Goal: Task Accomplishment & Management: Contribute content

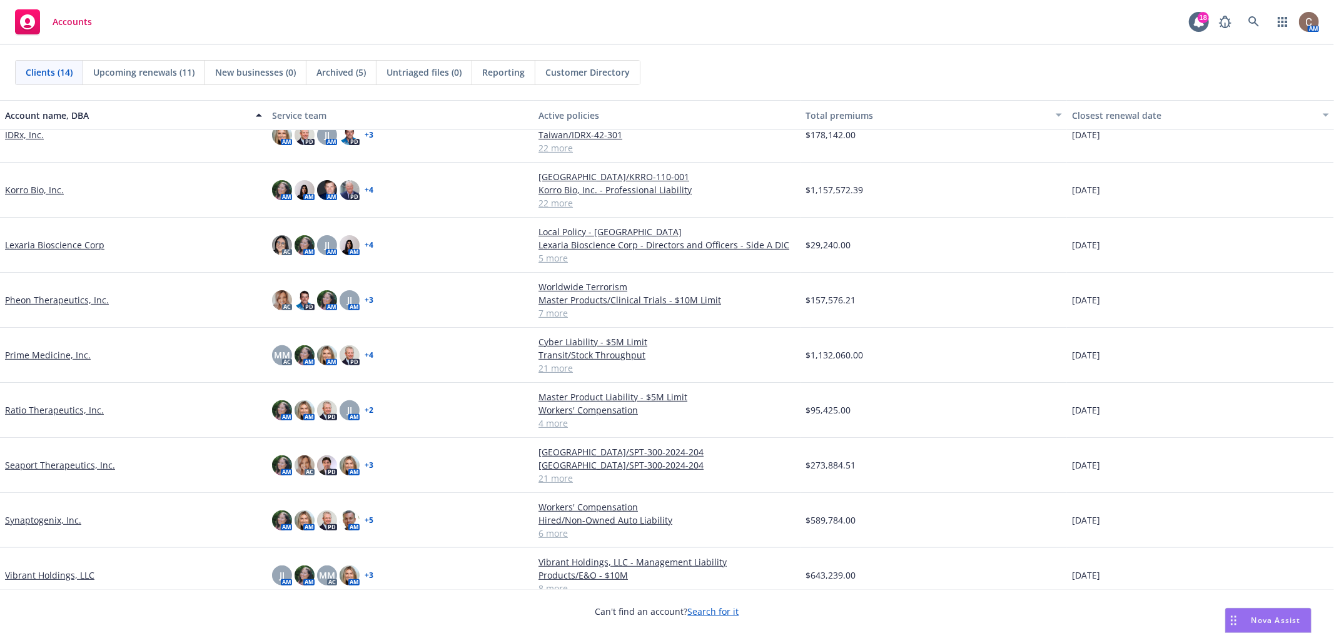
scroll to position [292, 0]
click at [76, 552] on div "Vibrant Holdings, LLC" at bounding box center [133, 574] width 267 height 55
click at [72, 568] on link "Vibrant Holdings, LLC" at bounding box center [49, 574] width 89 height 13
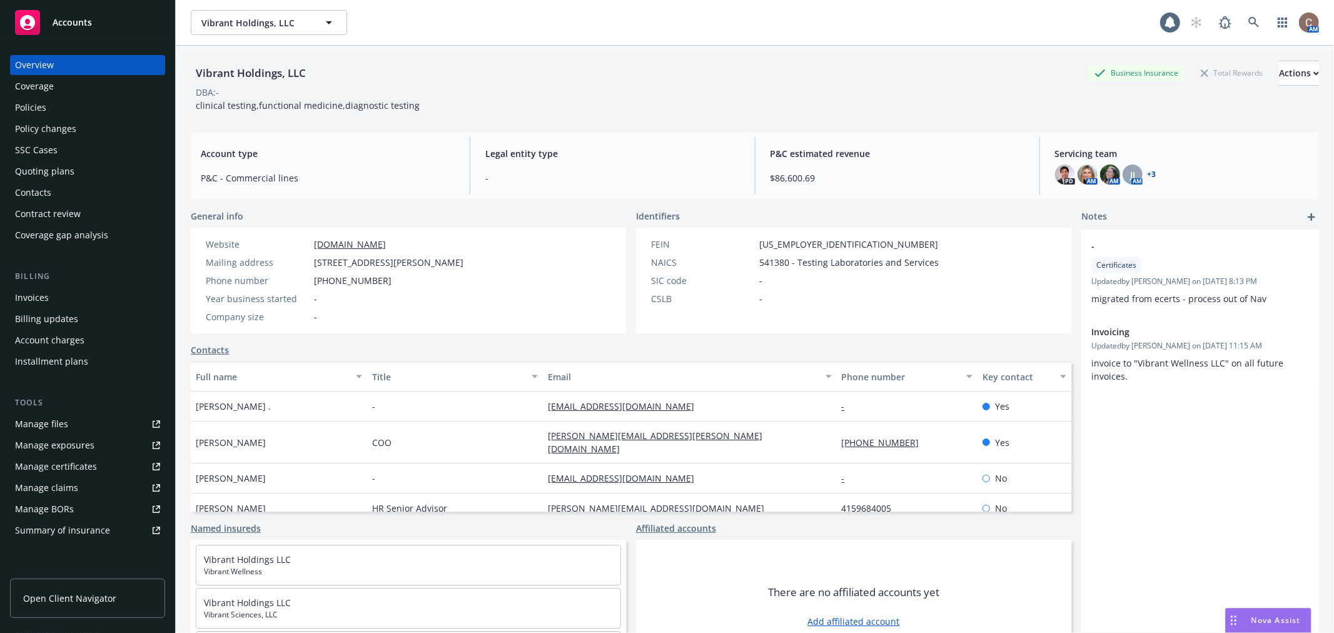
click at [61, 104] on div "Policies" at bounding box center [87, 108] width 145 height 20
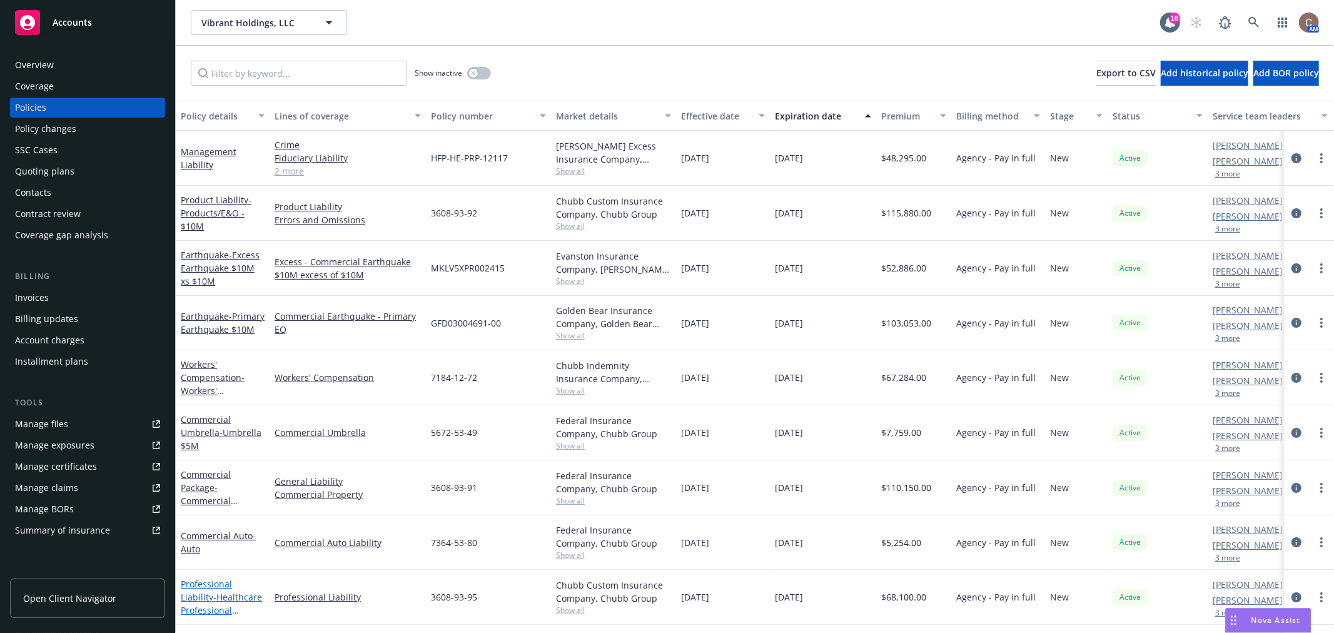
click at [223, 607] on span "- Healthcare Professional Liability $10M" at bounding box center [221, 610] width 81 height 38
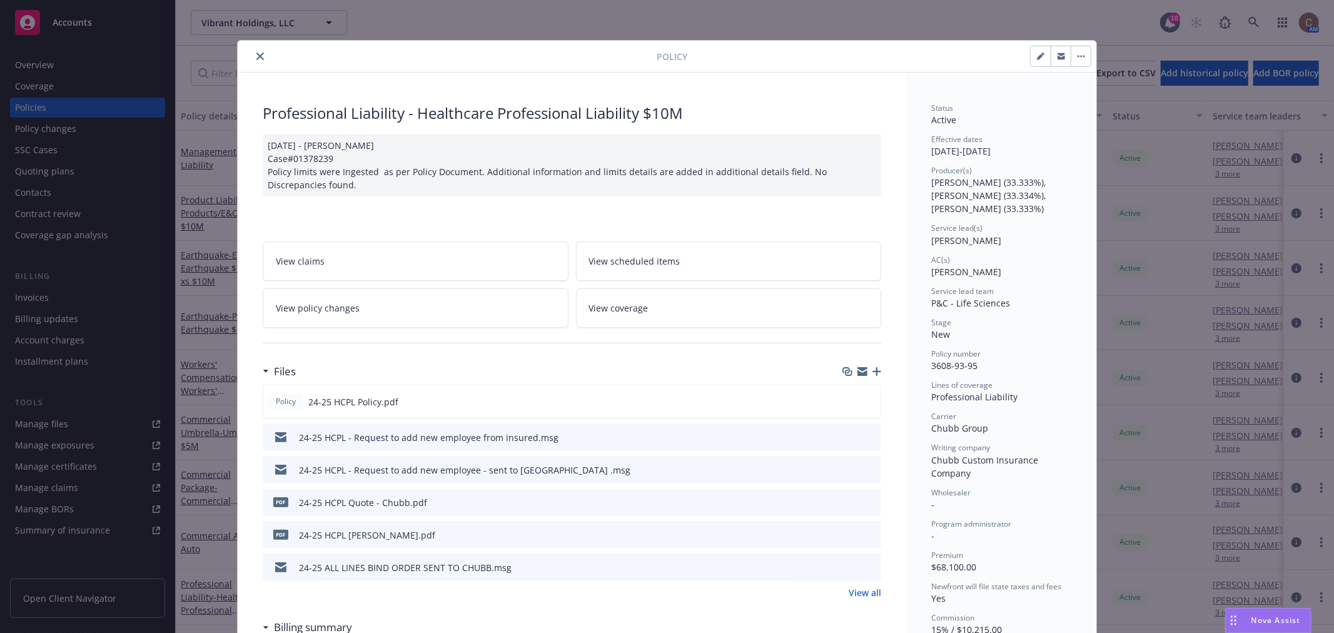
click at [873, 368] on icon "button" at bounding box center [877, 371] width 9 height 9
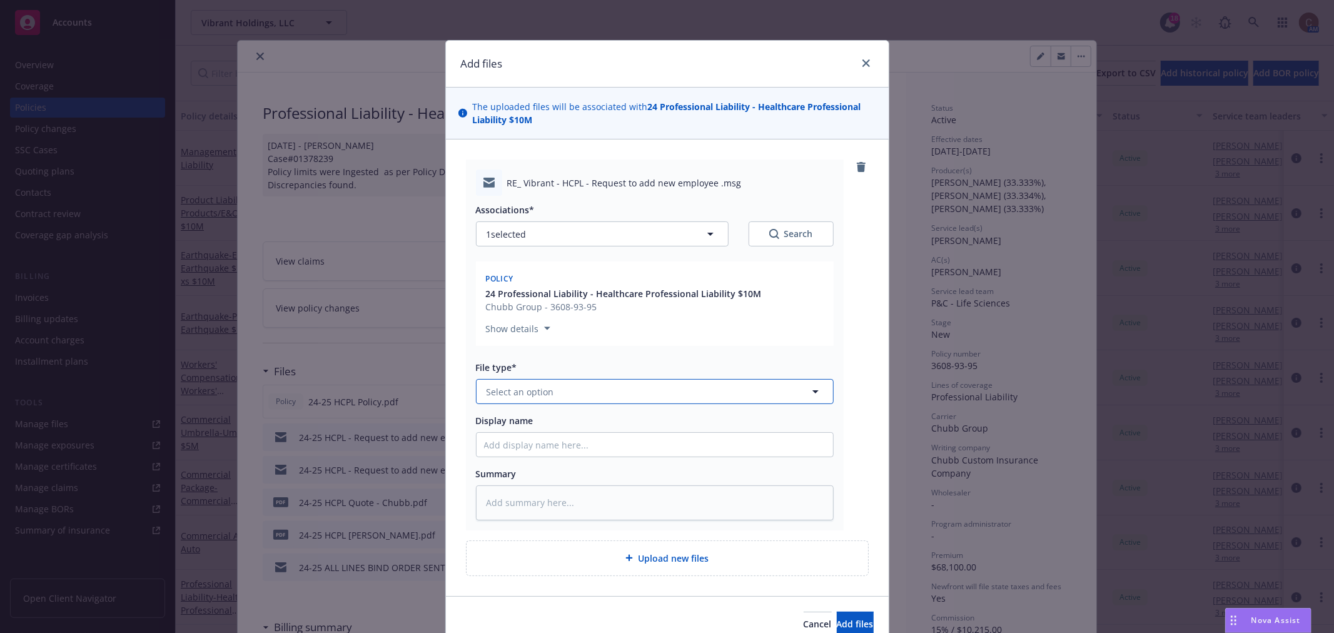
click at [566, 394] on button "Select an option" at bounding box center [655, 391] width 358 height 25
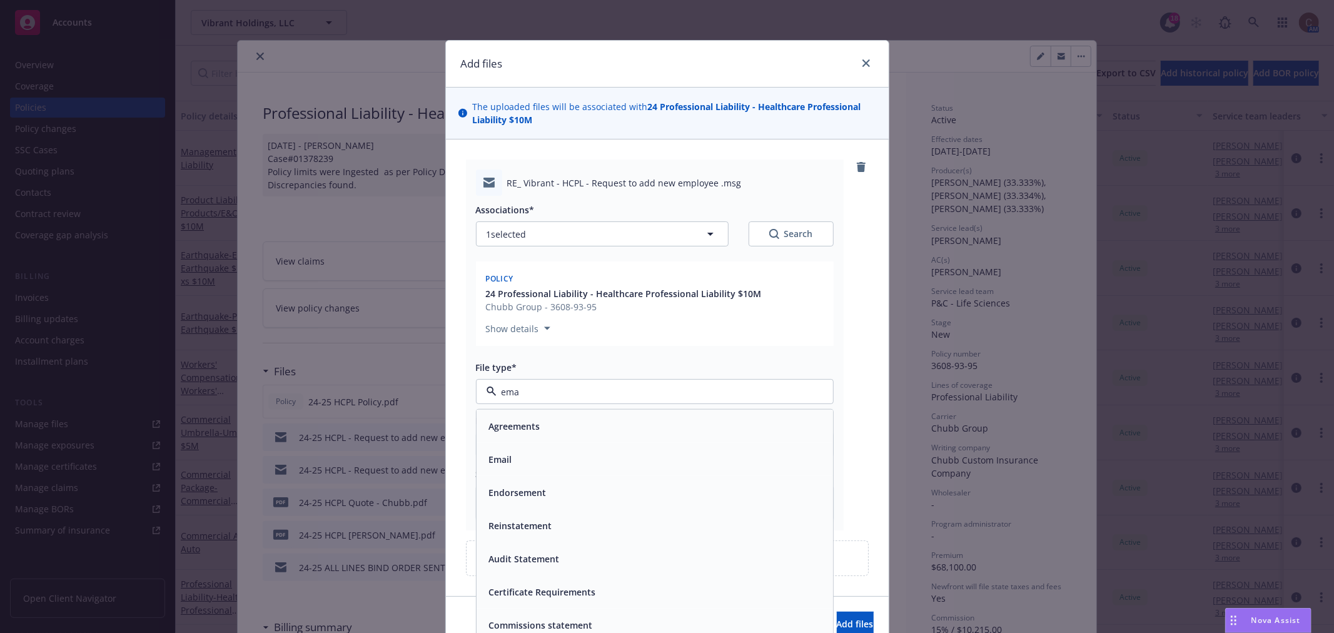
type input "emai"
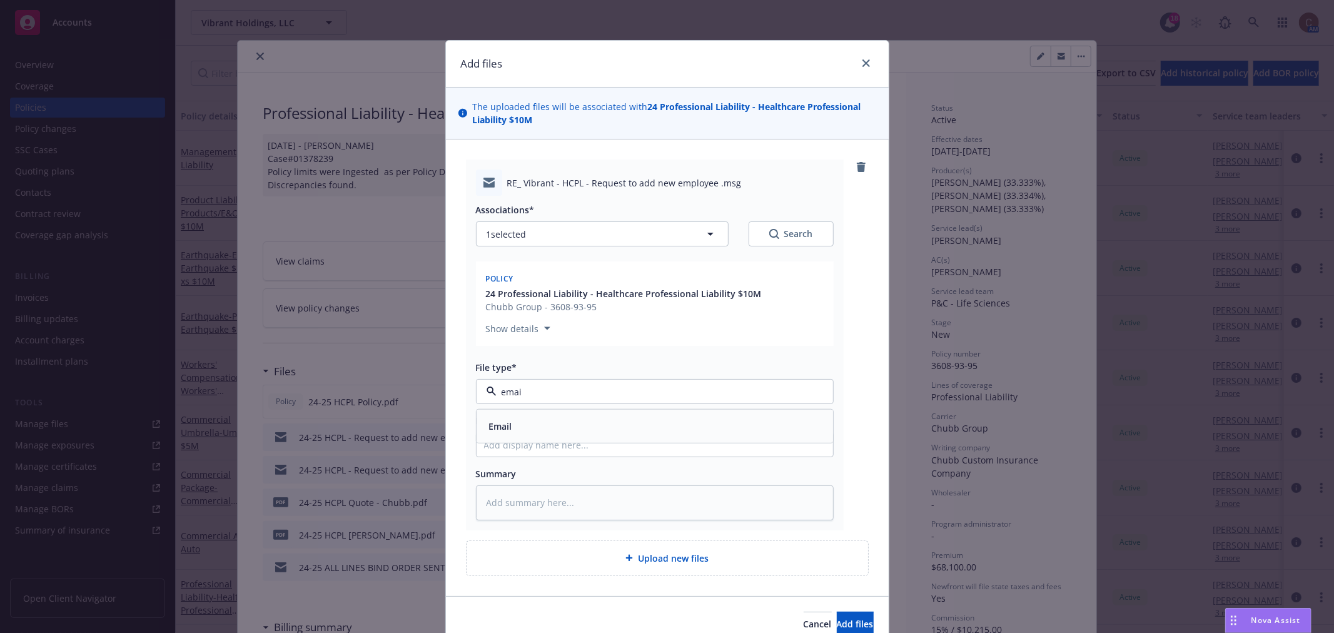
click at [609, 435] on div "Email" at bounding box center [655, 426] width 357 height 33
click at [596, 440] on div "Associations* 1 selected Search Policy 24 Professional Liability - Healthcare P…" at bounding box center [655, 358] width 358 height 324
click at [589, 442] on input "Display name" at bounding box center [655, 445] width 357 height 24
type textarea "x"
type input "2"
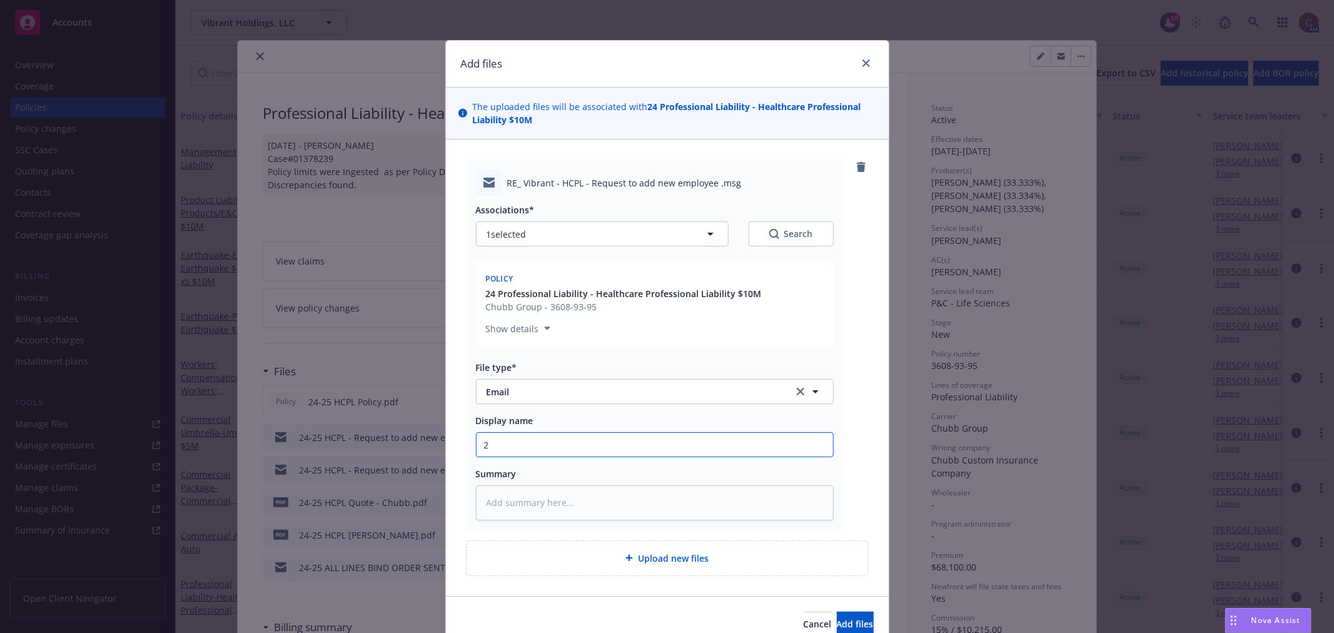
type textarea "x"
type input "25"
type textarea "x"
type input "2"
type textarea "x"
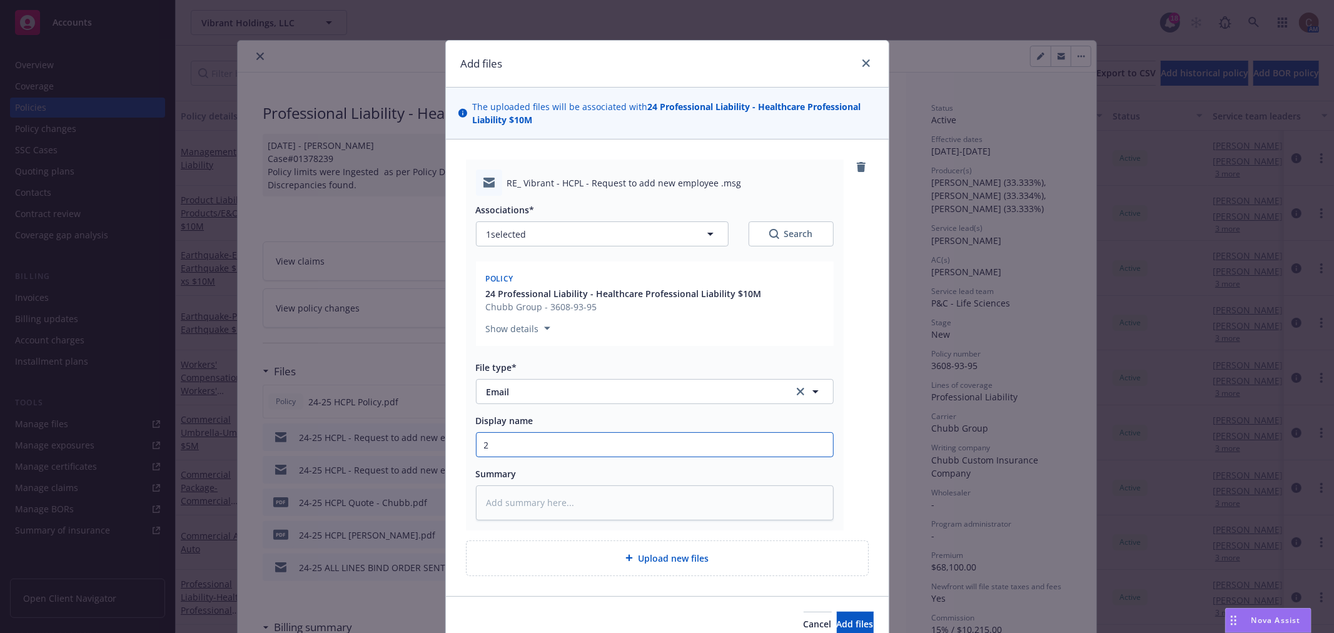
type input "24"
type textarea "x"
type input "24-2"
type textarea "x"
type input "24-26"
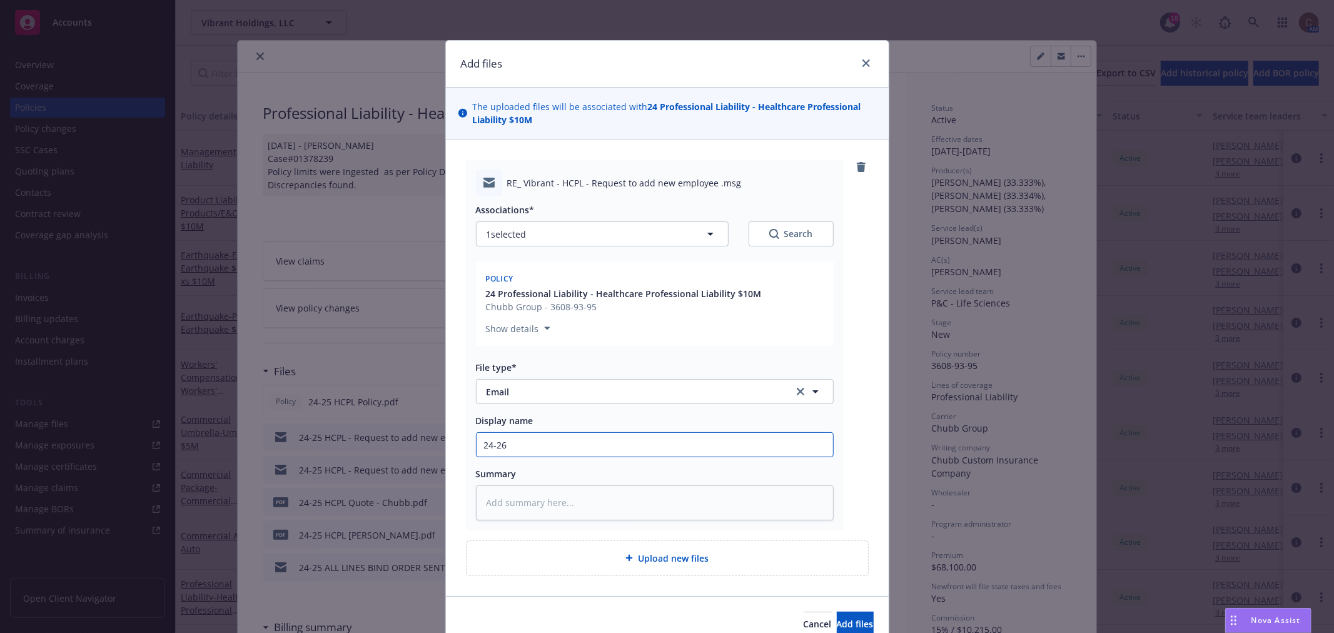
type textarea "x"
type input "24-2"
type textarea "x"
type input "24-25"
type textarea "x"
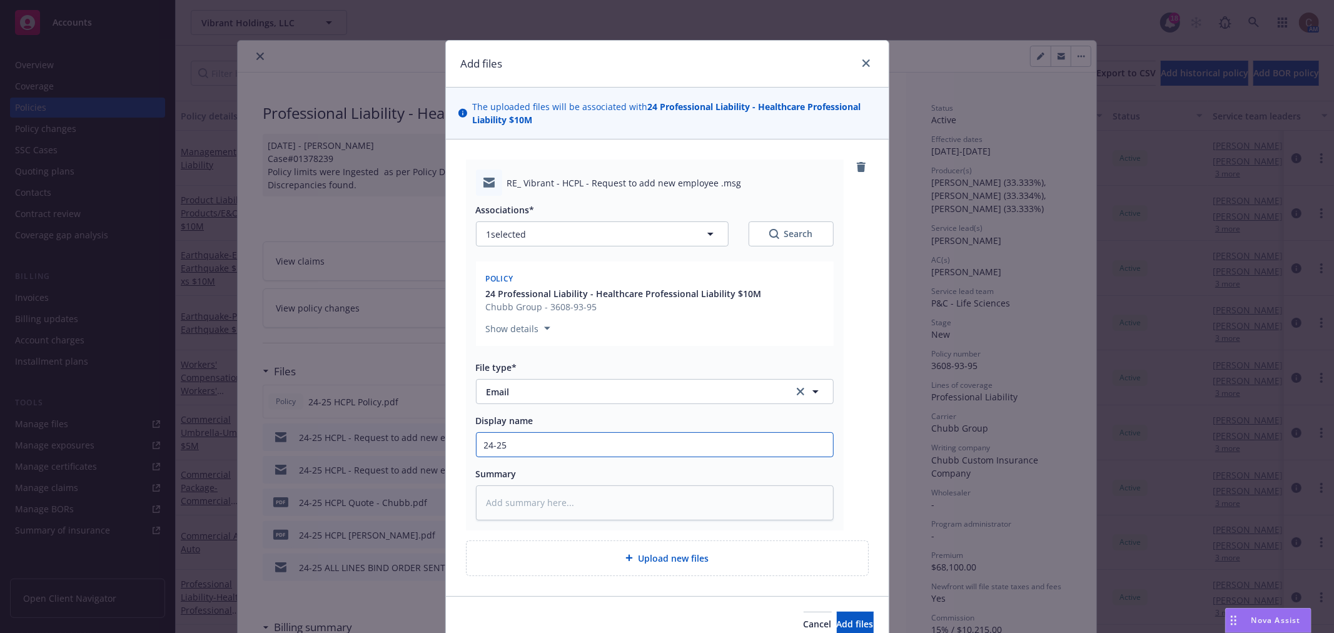
type input "24-25"
type textarea "x"
type input "24-25 H"
type textarea "x"
type input "24-25 HC"
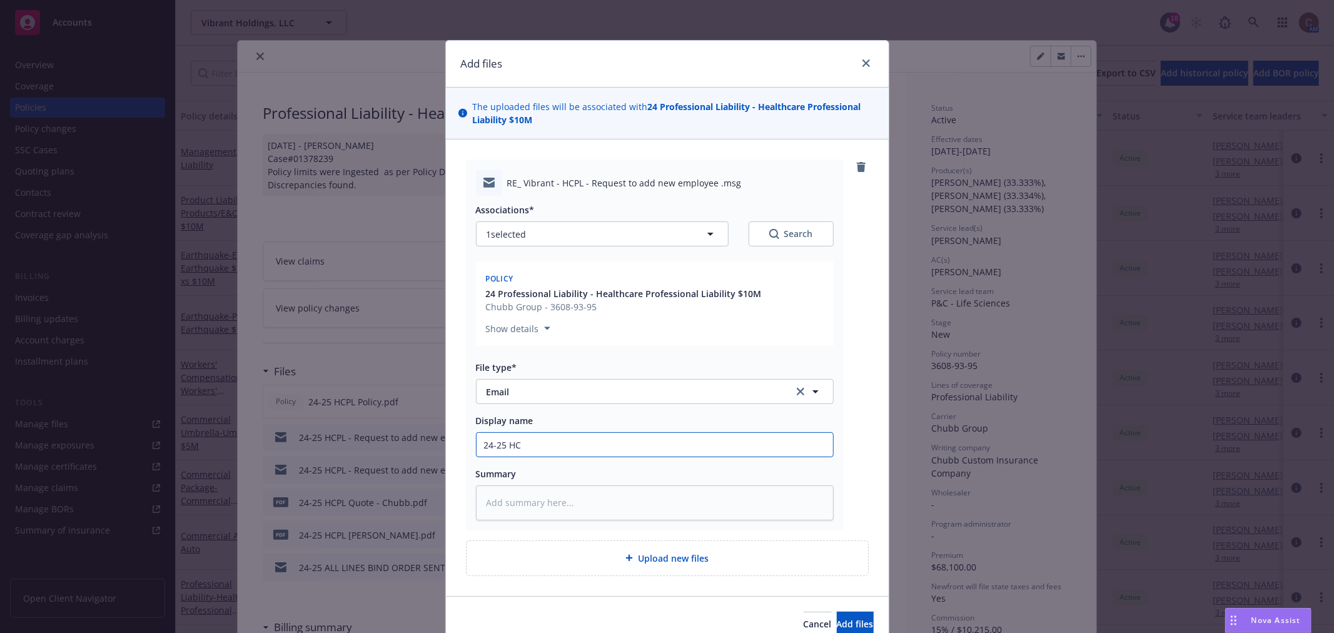
type textarea "x"
type input "24-25 HCP"
type textarea "x"
type input "24-25 HCPL"
type textarea "x"
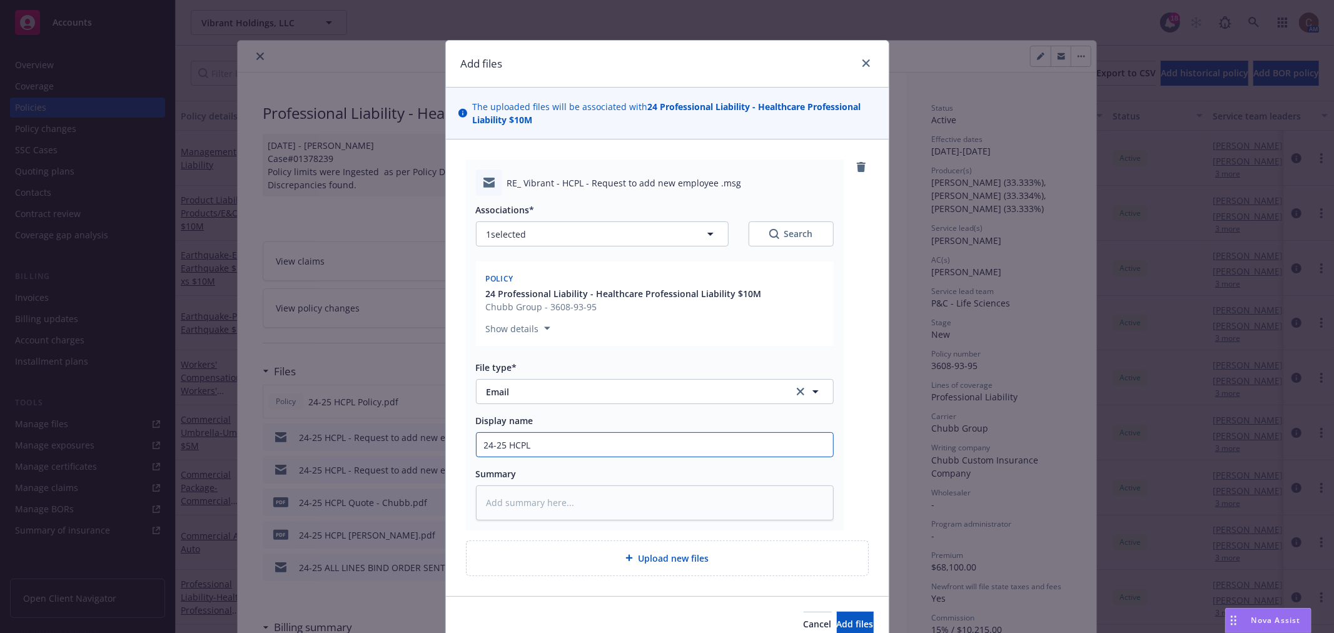
type input "24-25 HCPL"
type textarea "x"
type input "24-25 HCPL -"
type textarea "x"
type input "24-25 HCPL -"
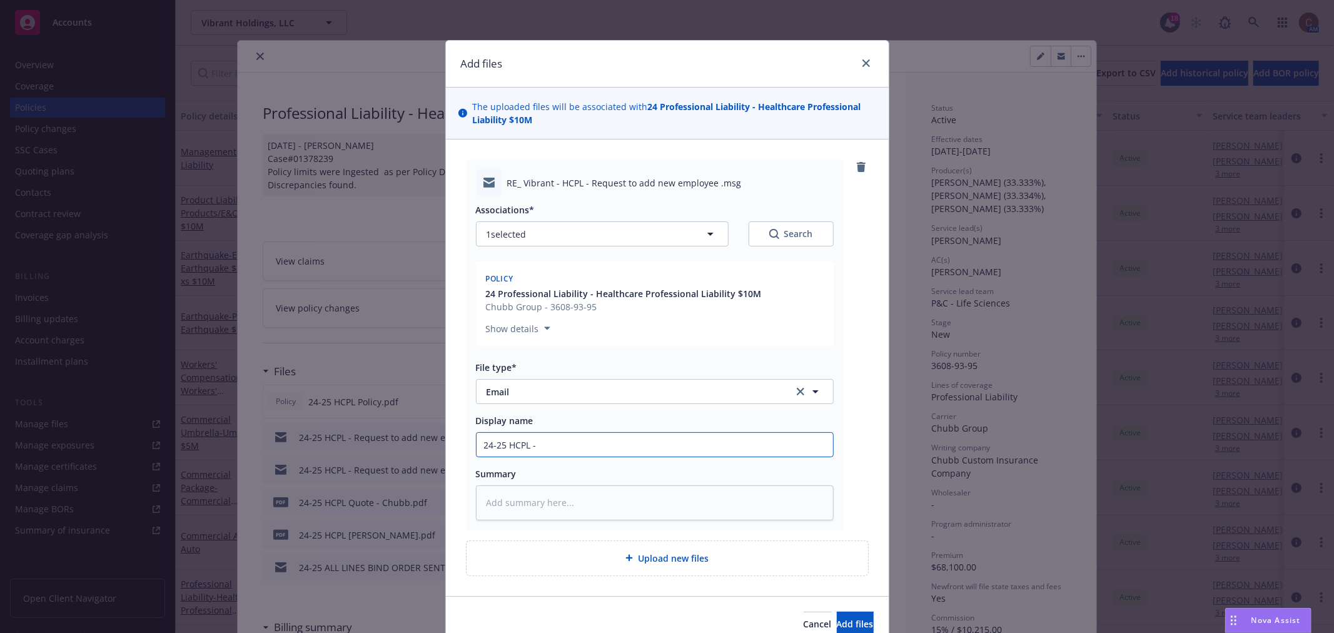
type textarea "x"
type input "24-25 HCPL - NE"
type textarea "x"
type input "24-25 HCPL - NEw"
type textarea "x"
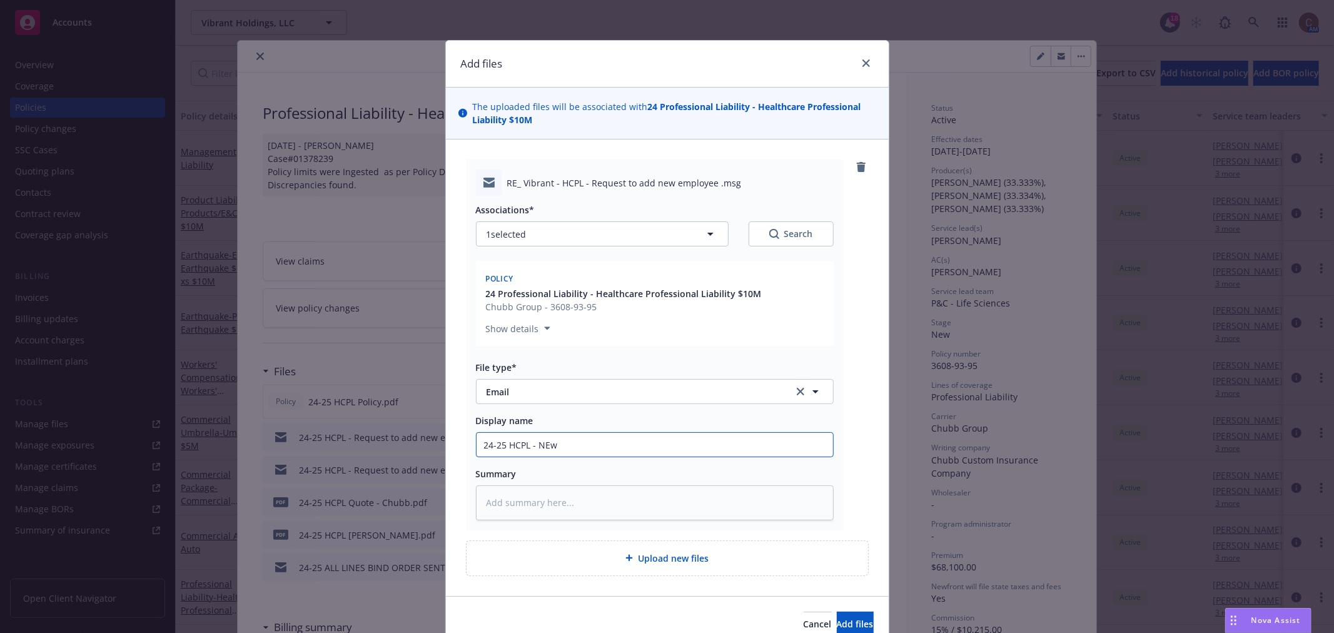
type input "24-25 HCPL - NEw"
type textarea "x"
type input "24-25 HCPL - NEw"
type textarea "x"
type input "24-25 HCPL - NE"
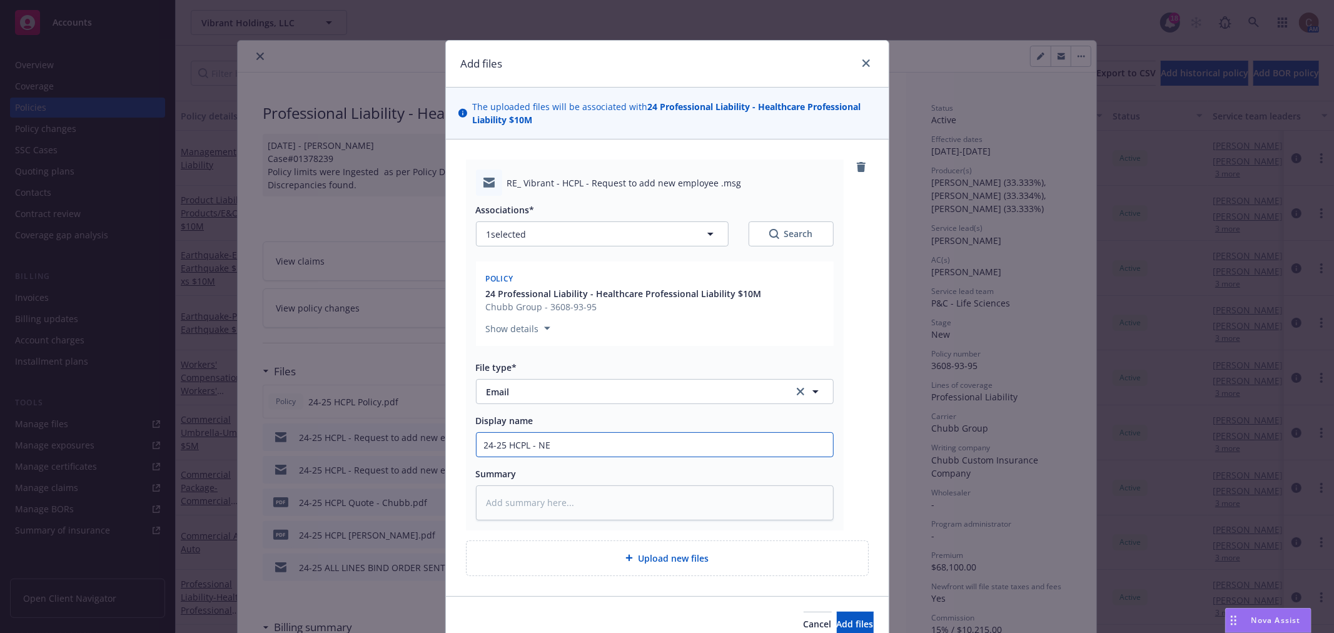
type textarea "x"
type input "24-25 HCPL - N"
type textarea "x"
type input "24-25 HCPL - Ne"
type textarea "x"
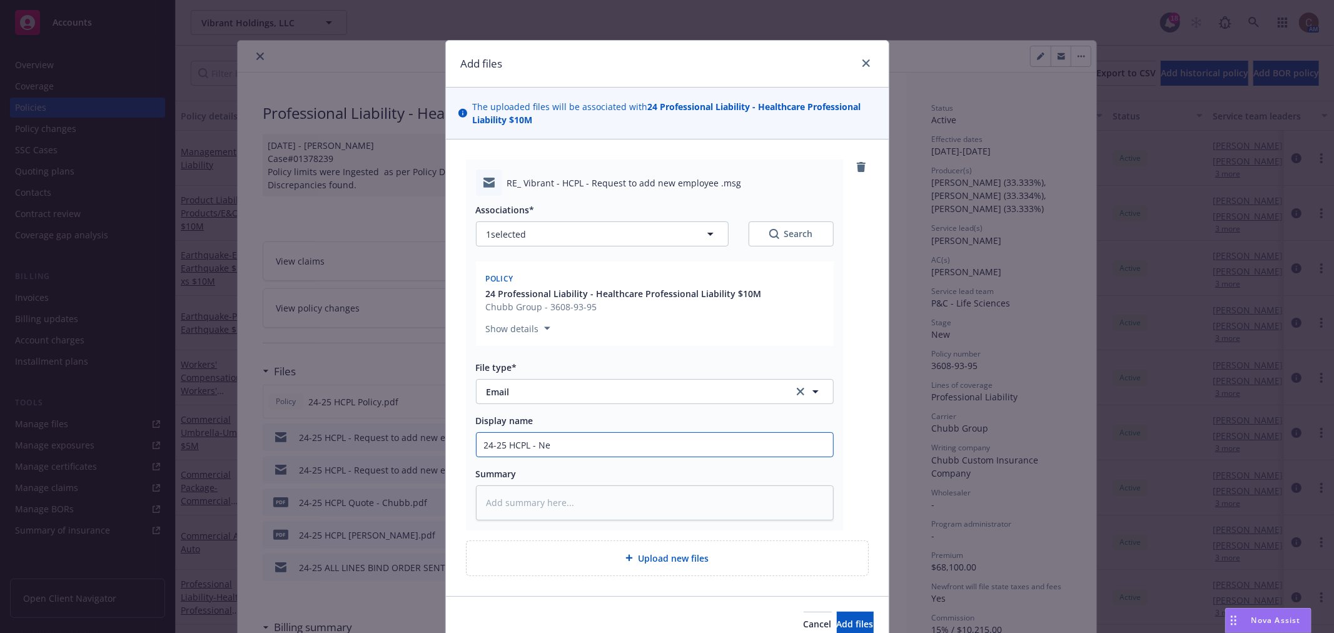
type input "24-25 HCPL - New"
type textarea "x"
type input "24-25 HCPL - New"
type textarea "x"
type input "24-25 HCPL - New E"
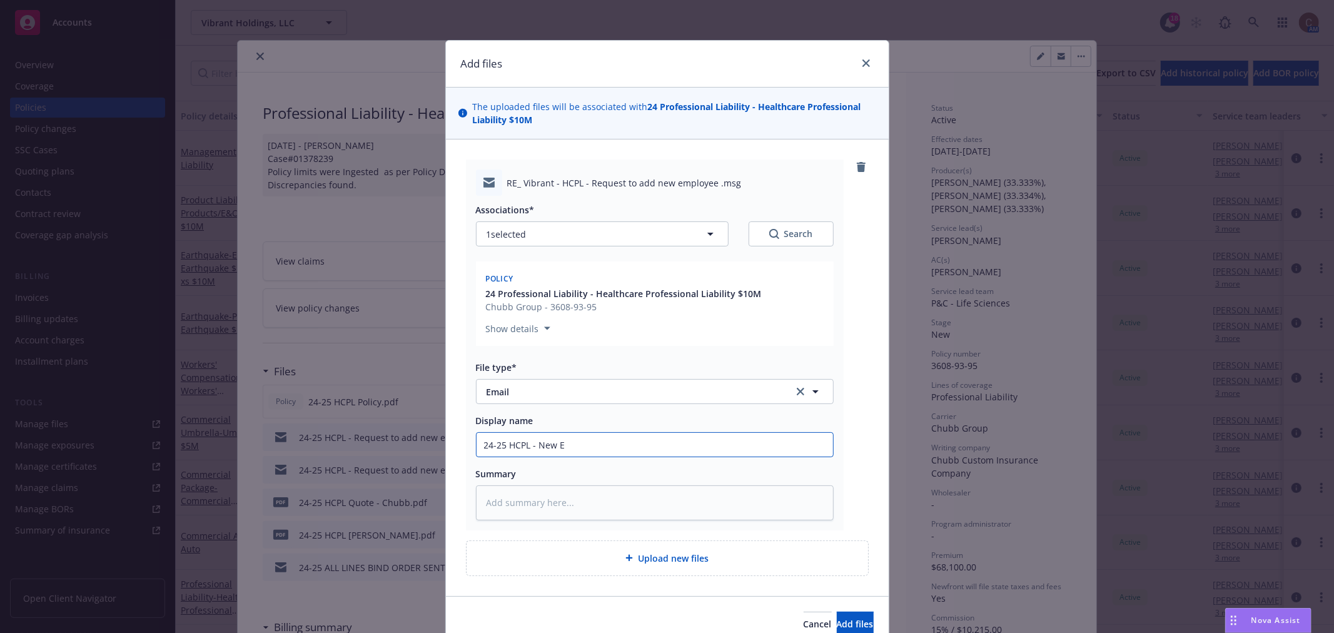
type textarea "x"
type input "24-25 HCPL - New Em"
type textarea "x"
type input "24-25 HCPL - New Emp"
type textarea "x"
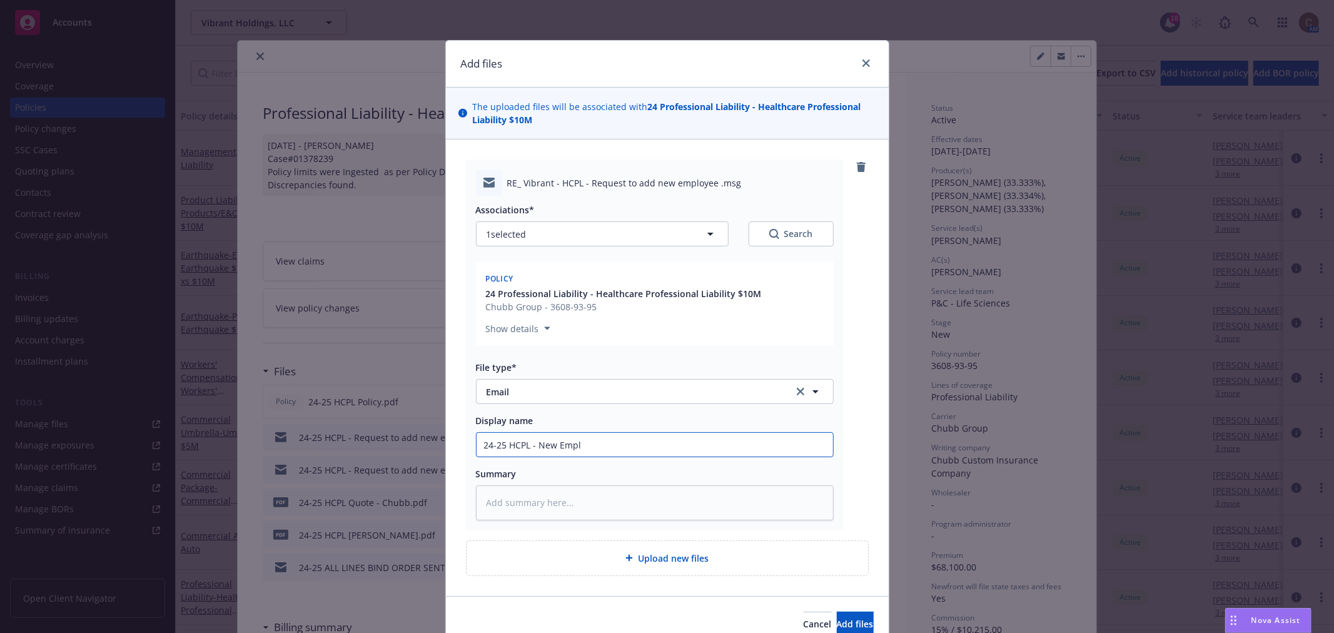
type input "24-25 HCPL - New Emplo"
type textarea "x"
type input "24-25 HCPL - New Employ"
type textarea "x"
type input "24-25 HCPL - New Employe"
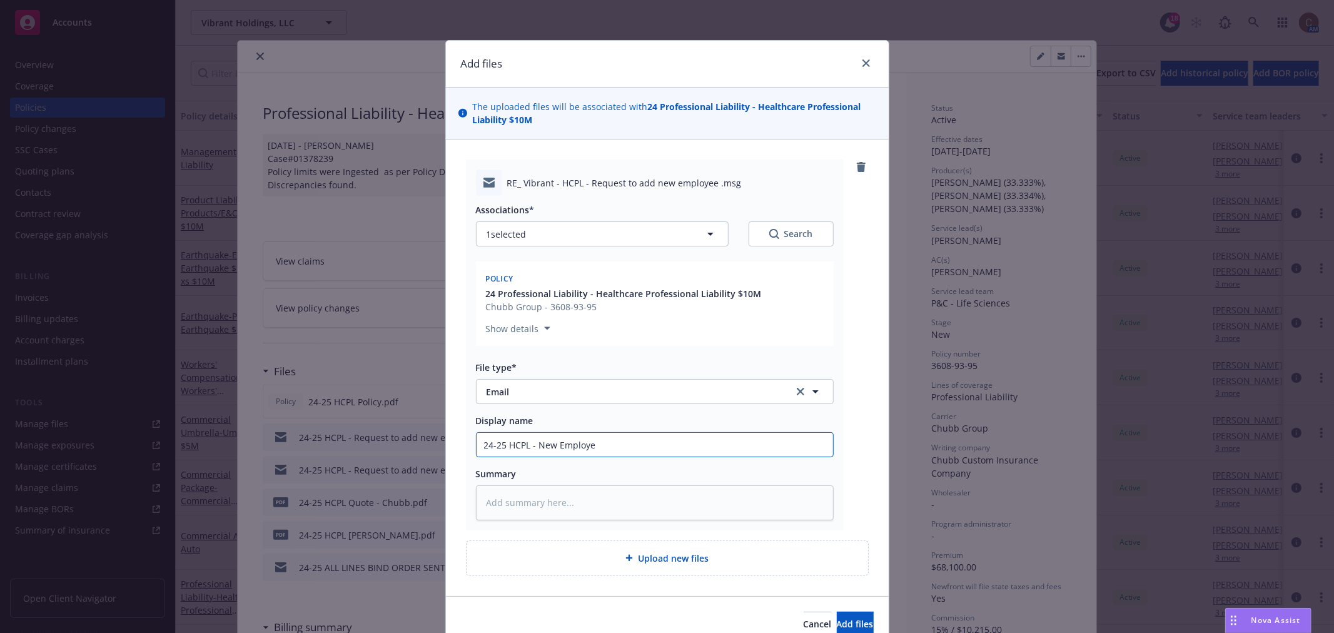
type textarea "x"
type input "24-25 HCPL - New Employee"
type textarea "x"
type input "24-25 HCPL - New Employee"
paste input "[PERSON_NAME],"
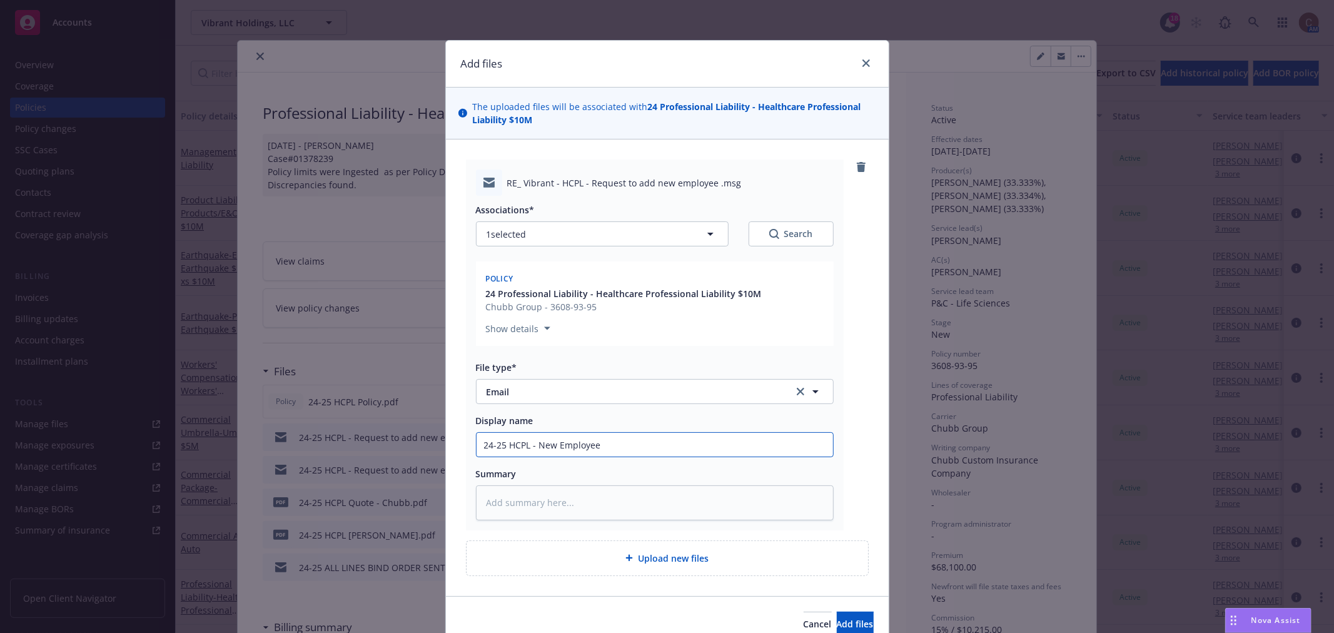
type textarea "x"
type input "24-25 HCPL - New Employee Nour Amri,"
type textarea "x"
type input "24-25 HCPL - New Employee Nour Amri,"
type textarea "x"
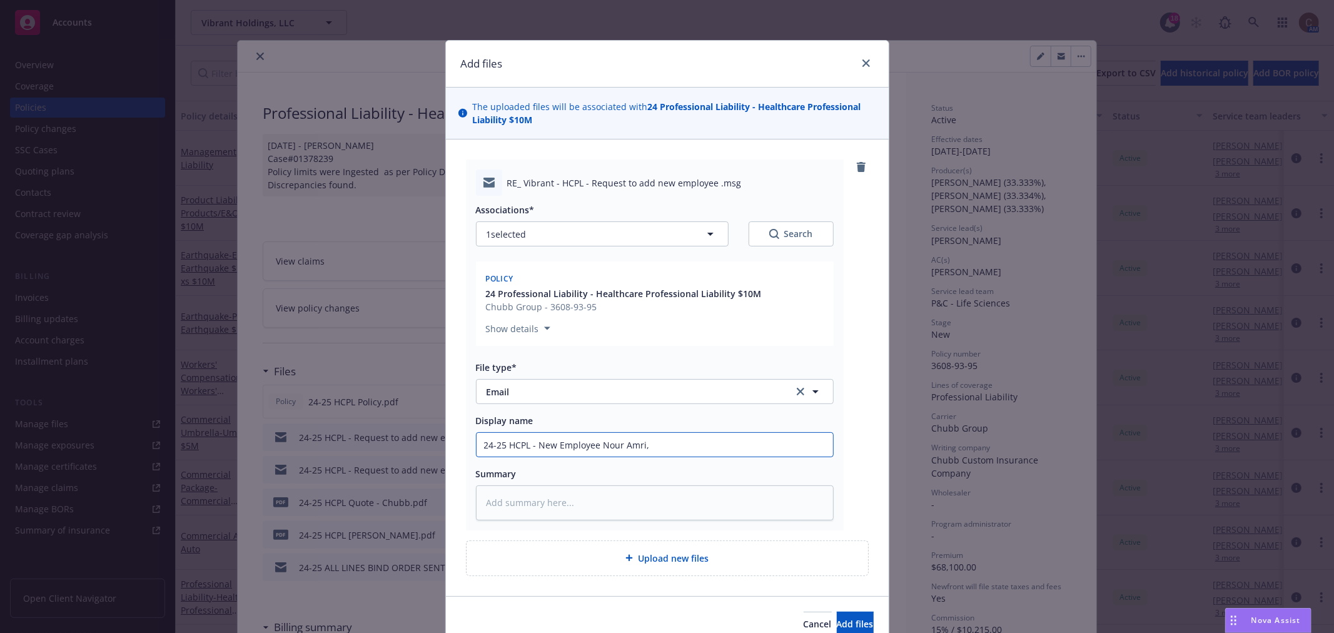
type input "24-25 HCPL - New Employee Nour Amri,"
type textarea "x"
type input "24-25 HCPL - New Employee Nour Amri,"
type textarea "x"
type input "24-25 HCPL - New Employee Nour Amri"
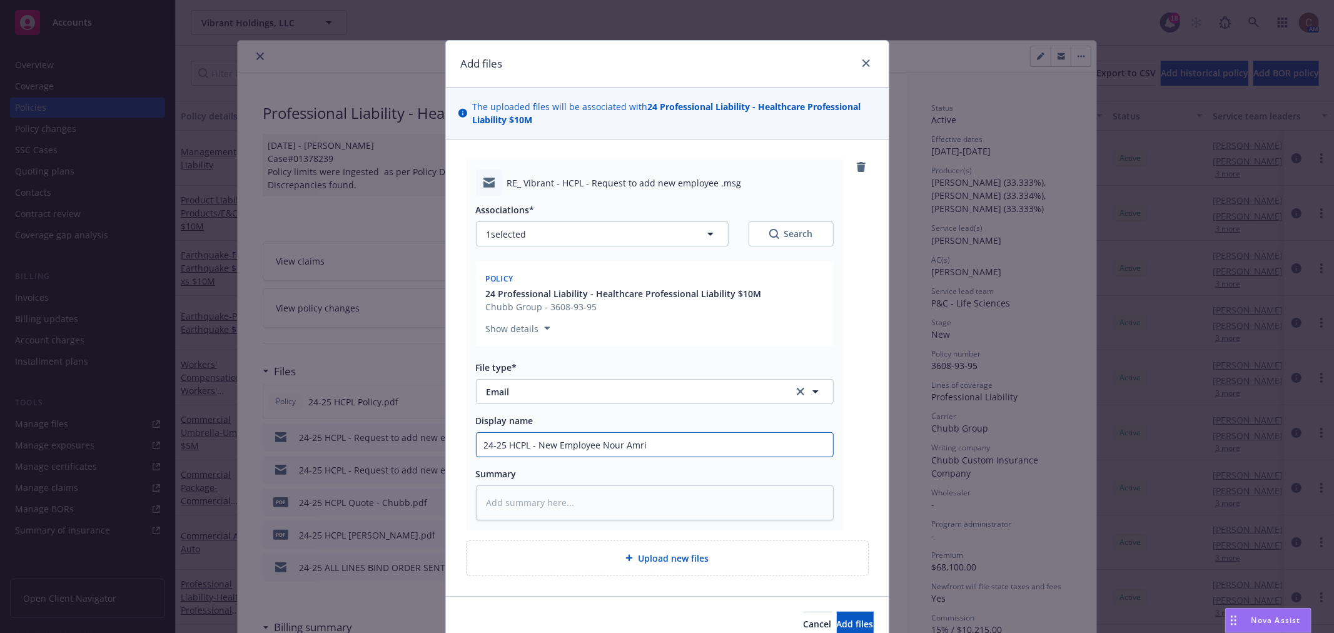
type textarea "x"
type input "24-25 HCPL - New Employee Nour Amri"
type textarea "x"
type input "24-25 HCPL - New Employee Nour Amri -"
type textarea "x"
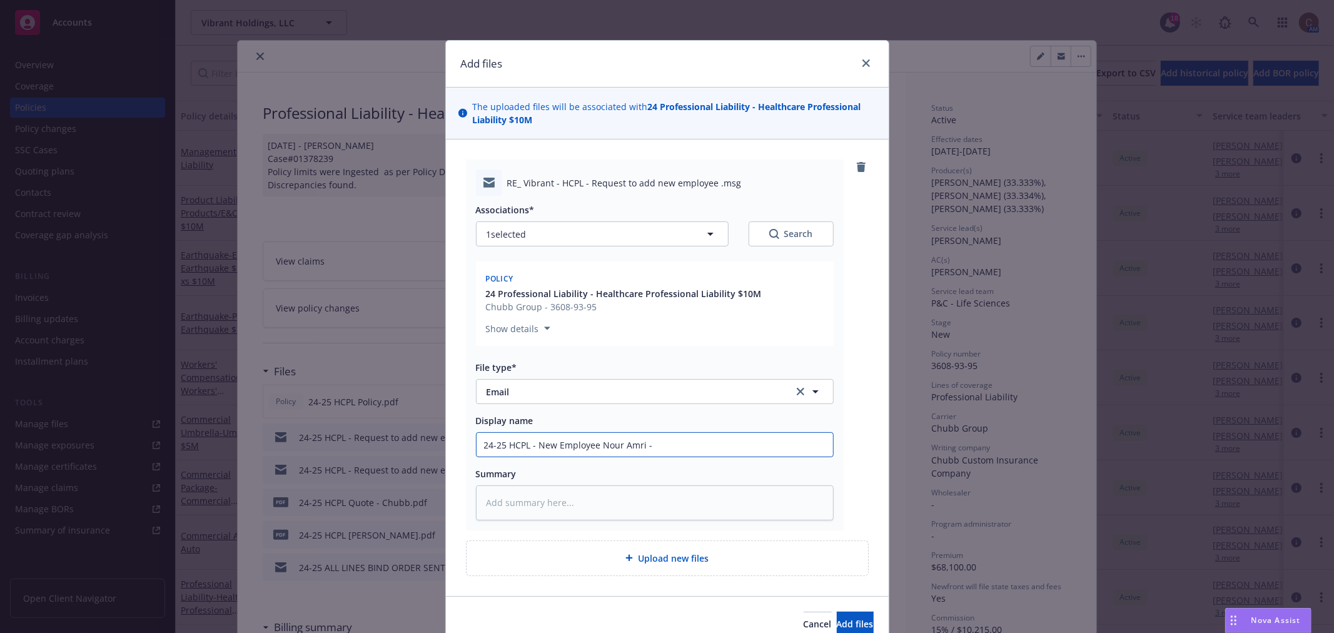
type input "24-25 HCPL - New Employee Nour Amri -"
type textarea "x"
type input "24-25 HCPL - New Employee Nour Amri - C"
type textarea "x"
type input "24-25 HCPL - New Employee Nour Amri - Ch"
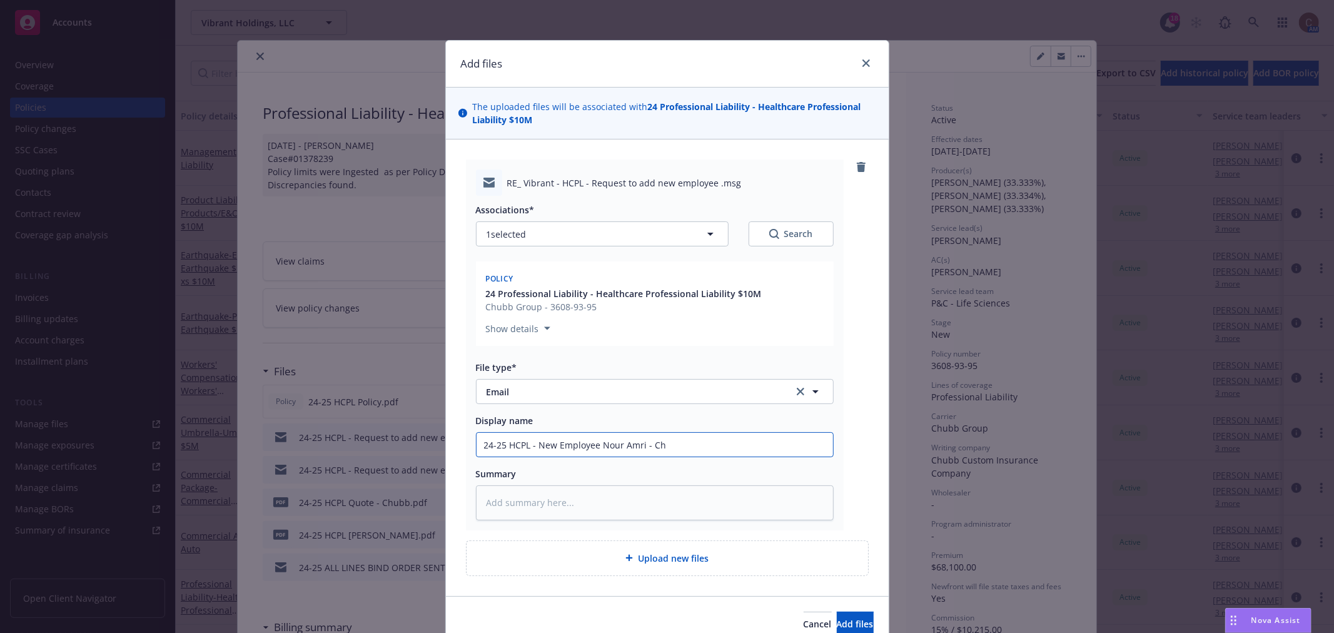
type textarea "x"
type input "24-25 HCPL - New Employee Nour Amri - Chub"
type textarea "x"
type input "24-25 HCPL - New Employee [PERSON_NAME]"
type textarea "x"
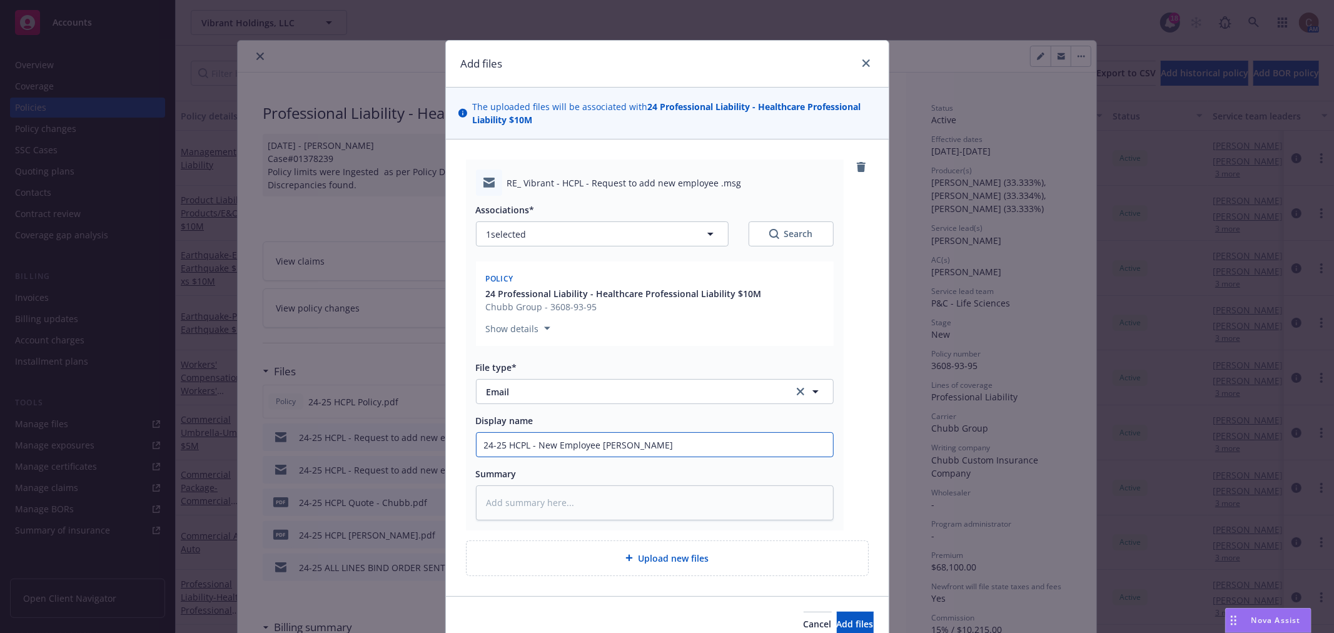
type input "24-25 HCPL - New Employee [PERSON_NAME]"
type textarea "x"
type input "24-25 HCPL - New Employee [PERSON_NAME] c"
type textarea "x"
type input "24-25 HCPL - New Employee [PERSON_NAME] co"
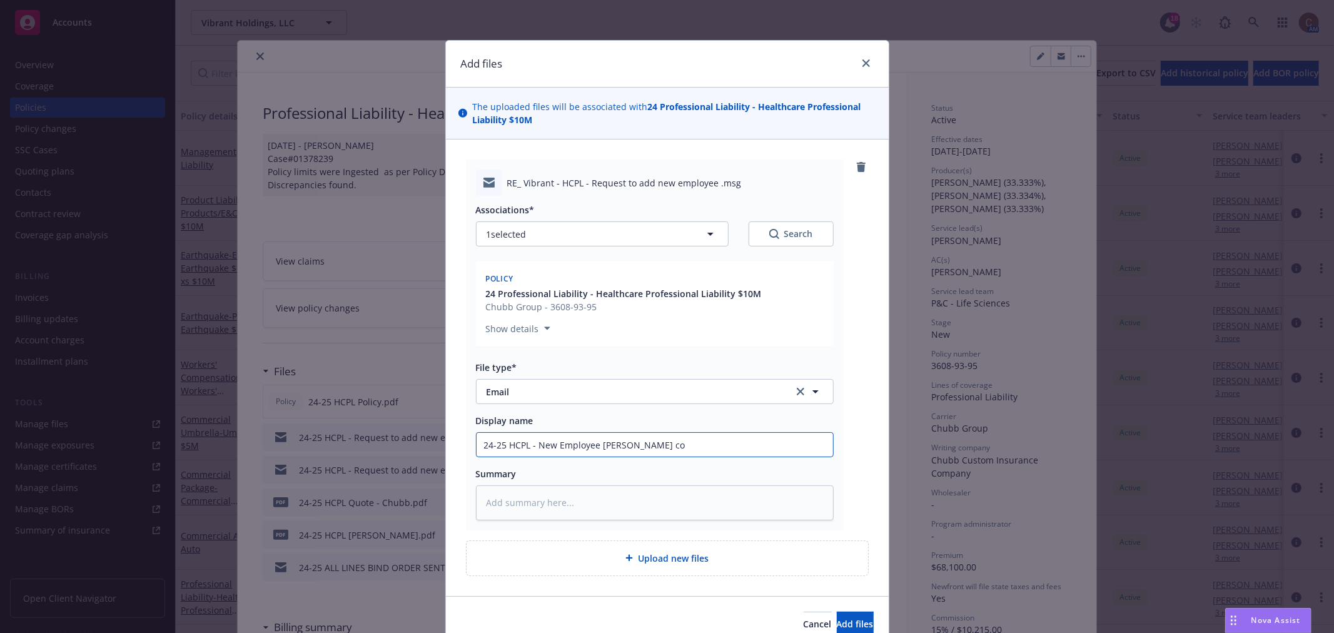
type textarea "x"
type input "24-25 HCPL - New Employee [PERSON_NAME] con"
type textarea "x"
type input "24-25 HCPL - New Employee [PERSON_NAME] conf"
type textarea "x"
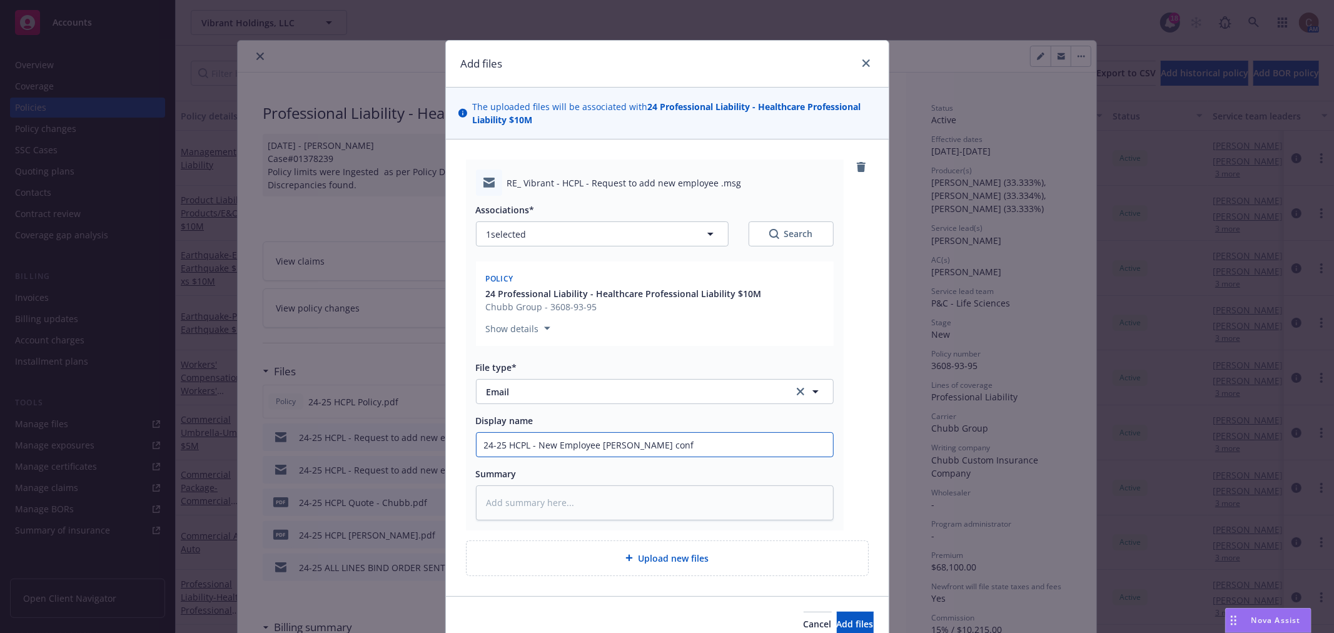
type input "24-25 HCPL - New Employee [PERSON_NAME] confi"
type textarea "x"
type input "24-25 HCPL - New Employee [PERSON_NAME] confir"
type textarea "x"
type input "24-25 HCPL - New Employee [PERSON_NAME] confirma"
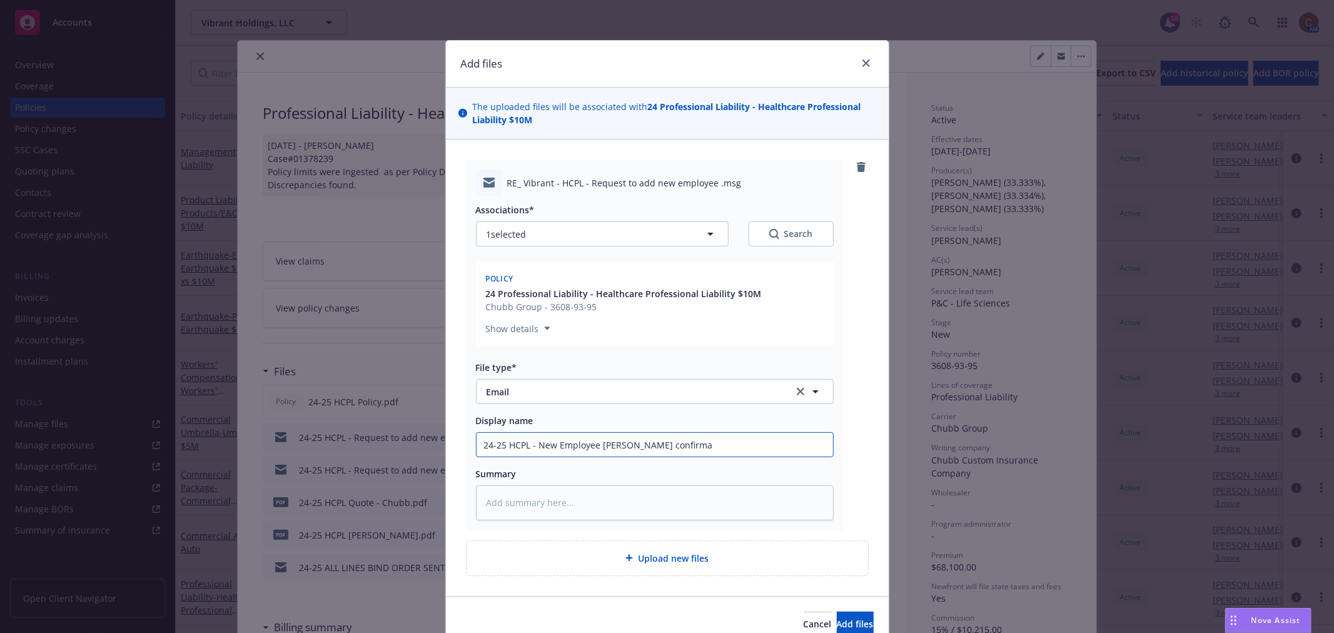
type textarea "x"
type input "24-25 HCPL - New Employee [PERSON_NAME] confirmat"
type textarea "x"
type input "24-25 HCPL - New Employee [PERSON_NAME] confirmati"
type textarea "x"
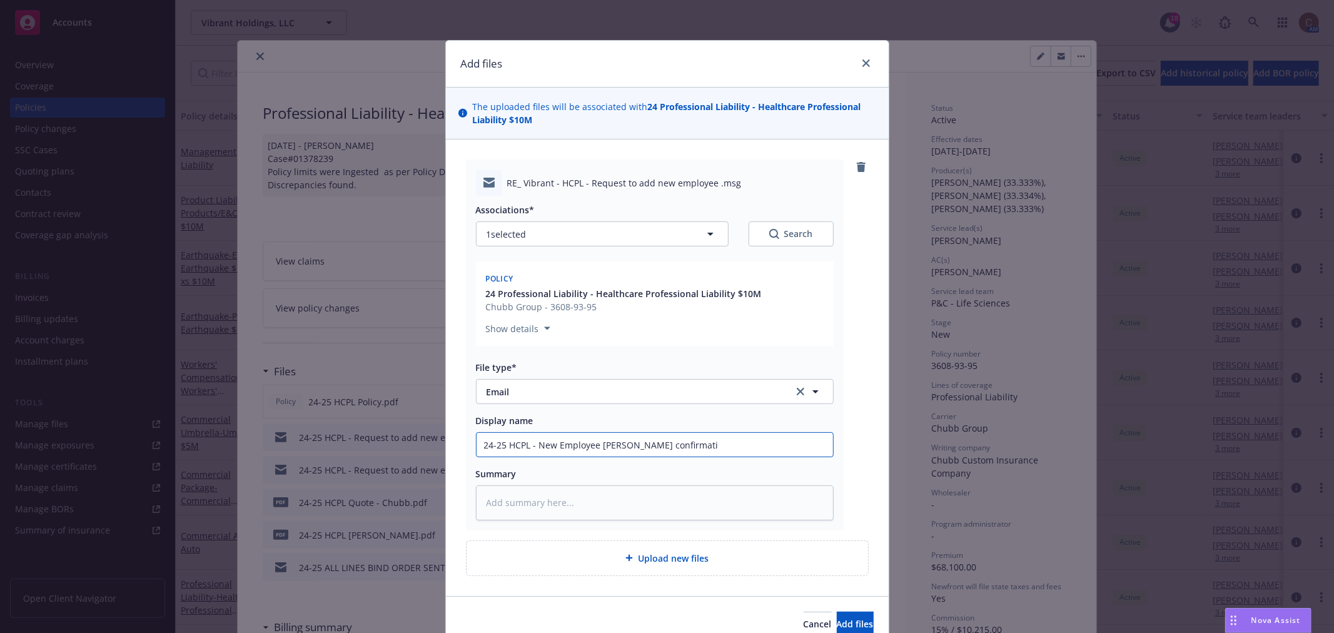
type input "24-25 HCPL - New Employee [PERSON_NAME] confirmatio"
type textarea "x"
type input "24-25 HCPL - New Employee [PERSON_NAME] confirmation"
click at [846, 619] on span "Add files" at bounding box center [855, 624] width 37 height 12
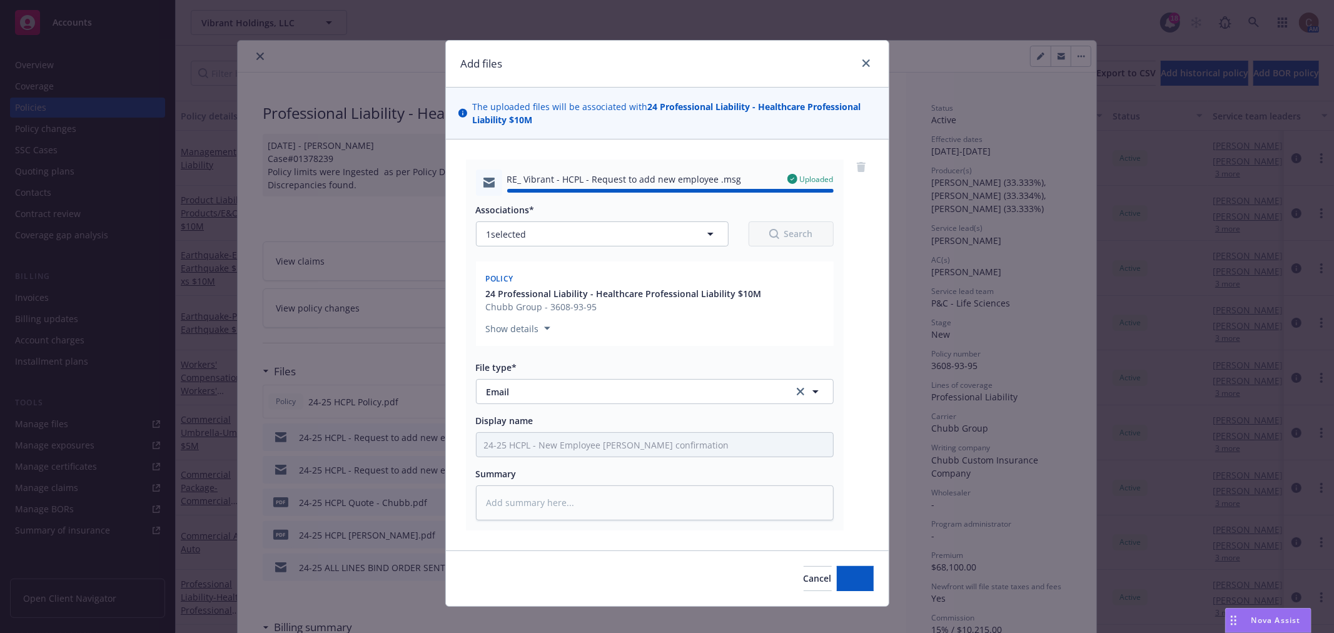
type textarea "x"
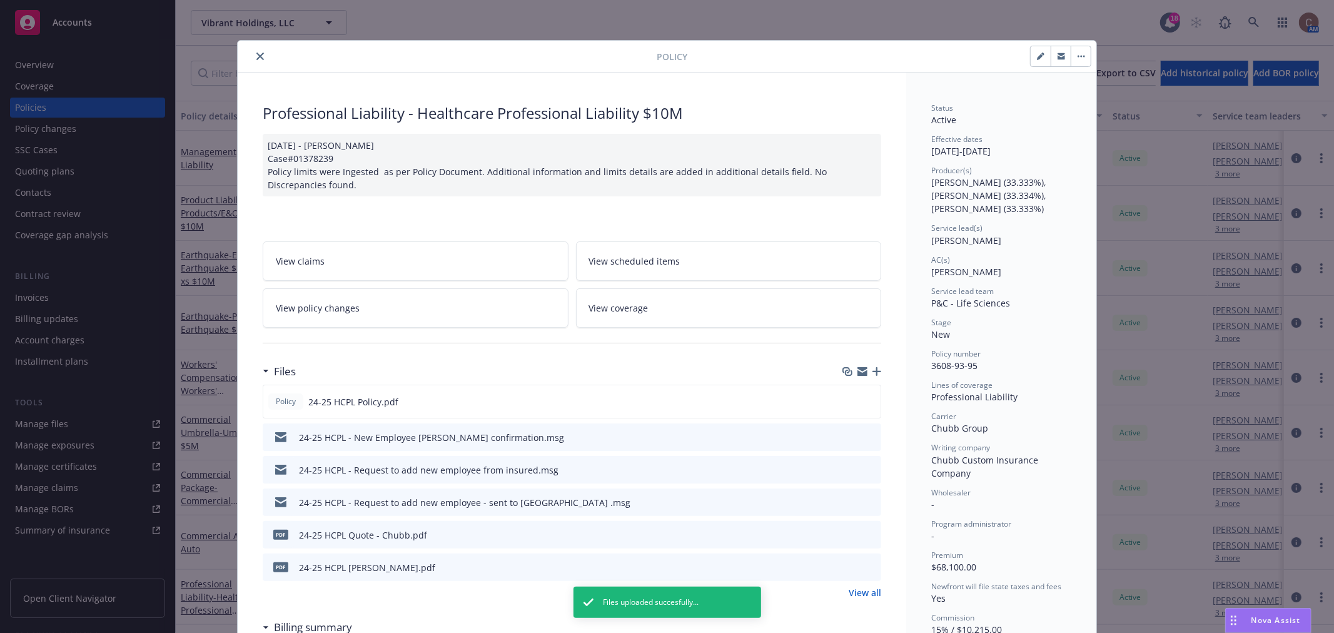
click at [256, 58] on icon "close" at bounding box center [260, 57] width 8 height 8
